Goal: Task Accomplishment & Management: Manage account settings

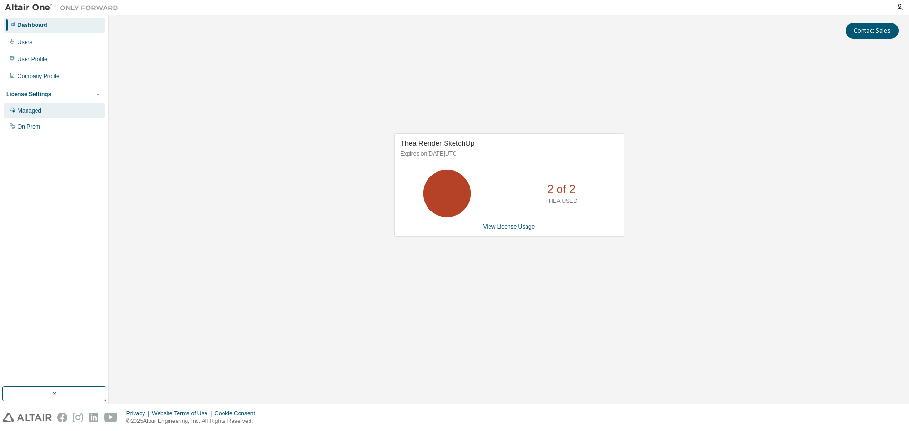
click at [38, 109] on div "Managed" at bounding box center [30, 111] width 24 height 8
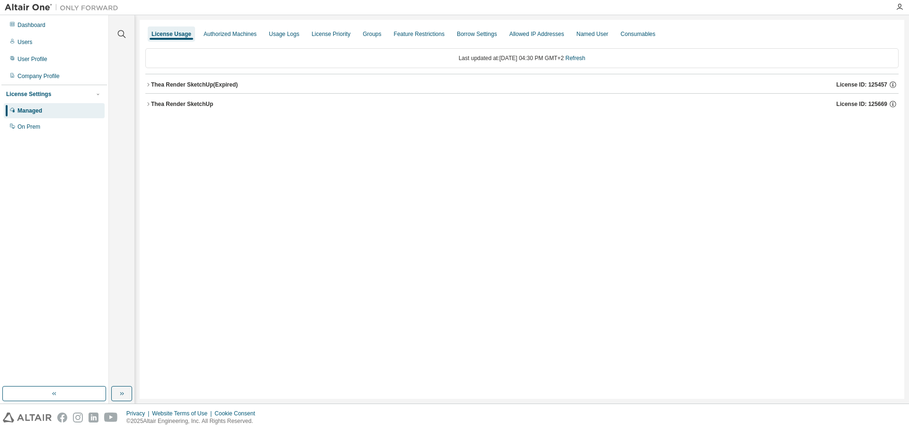
drag, startPoint x: 151, startPoint y: 86, endPoint x: 152, endPoint y: 94, distance: 8.2
click at [151, 89] on button "[PERSON_NAME] SketchUp (Expired) License ID: 125457" at bounding box center [521, 84] width 753 height 21
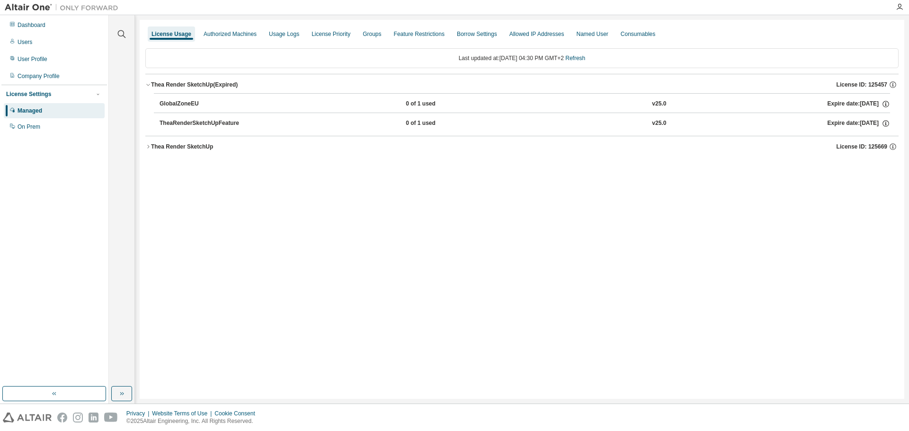
click at [147, 145] on icon "button" at bounding box center [148, 147] width 6 height 6
